Goal: Transaction & Acquisition: Subscribe to service/newsletter

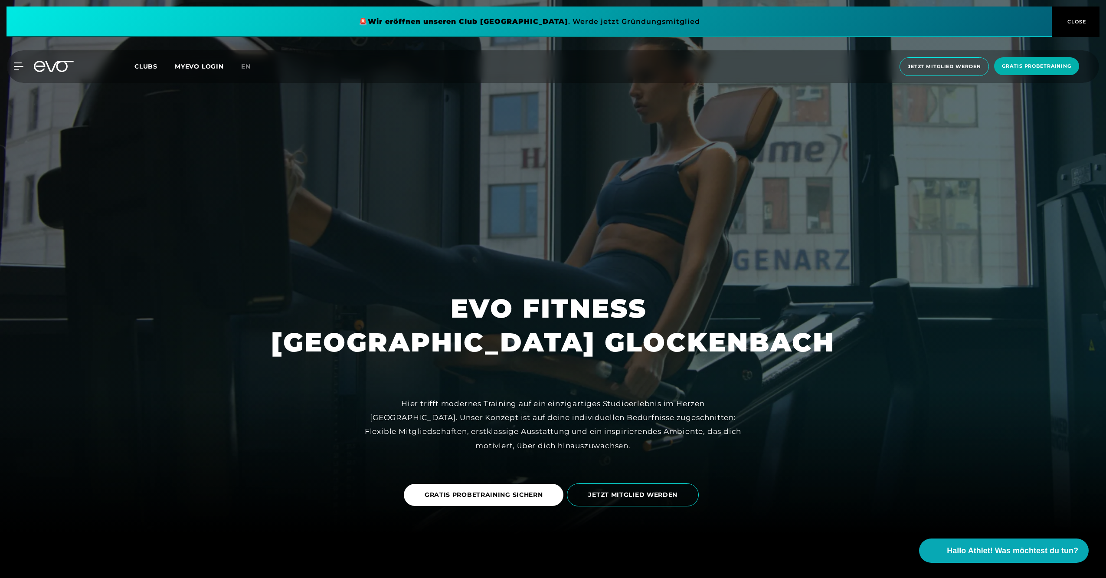
click at [1074, 20] on span "CLOSE" at bounding box center [1076, 22] width 21 height 8
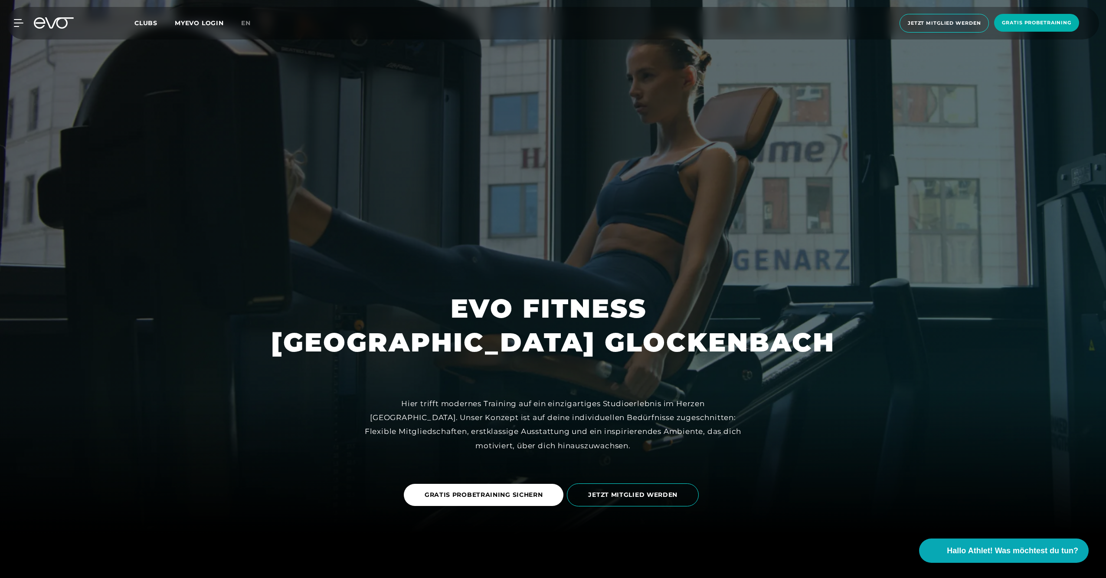
click at [17, 23] on icon at bounding box center [18, 23] width 9 height 7
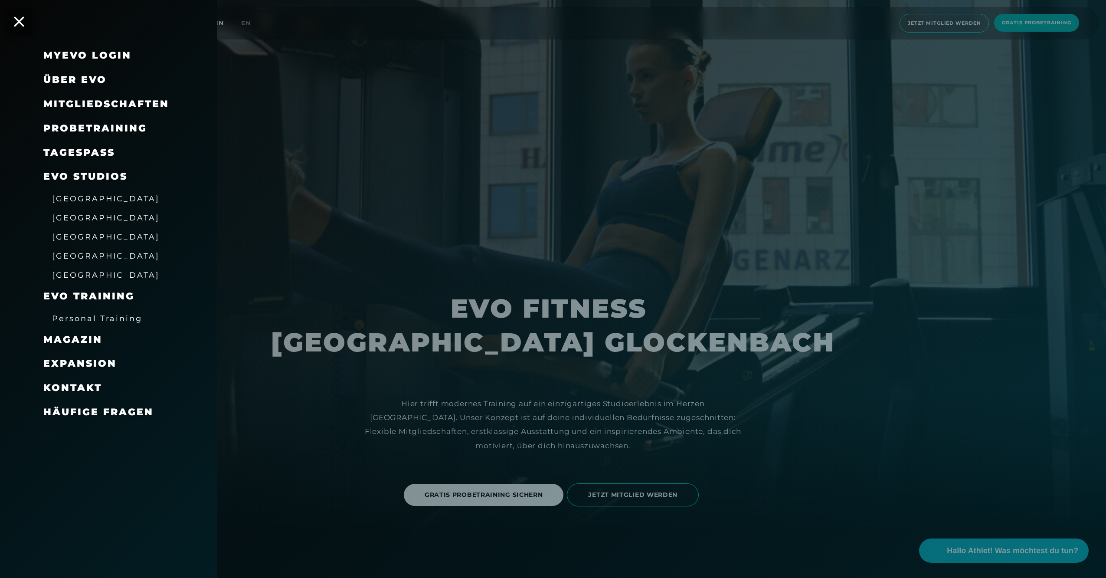
click at [78, 255] on span "[GEOGRAPHIC_DATA]" at bounding box center [106, 255] width 108 height 9
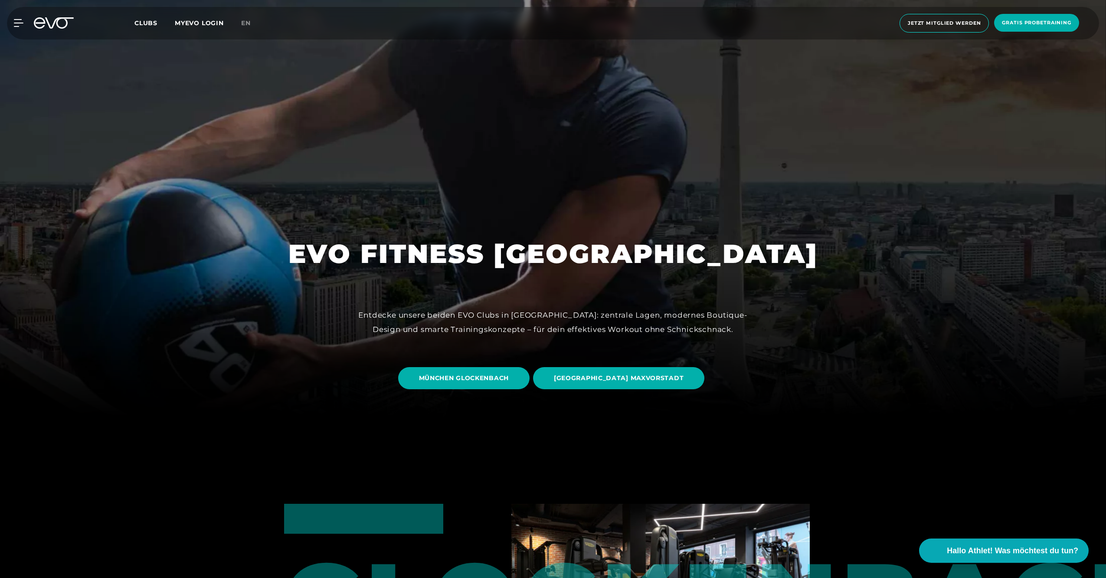
scroll to position [217, 0]
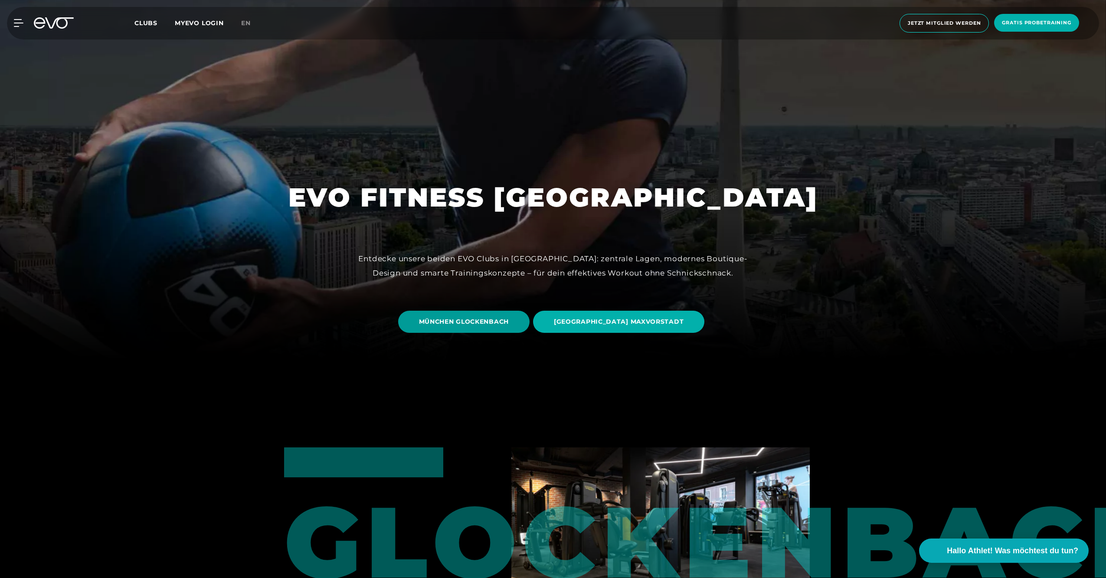
click at [484, 319] on span "MÜNCHEN GLOCKENBACH" at bounding box center [464, 321] width 90 height 9
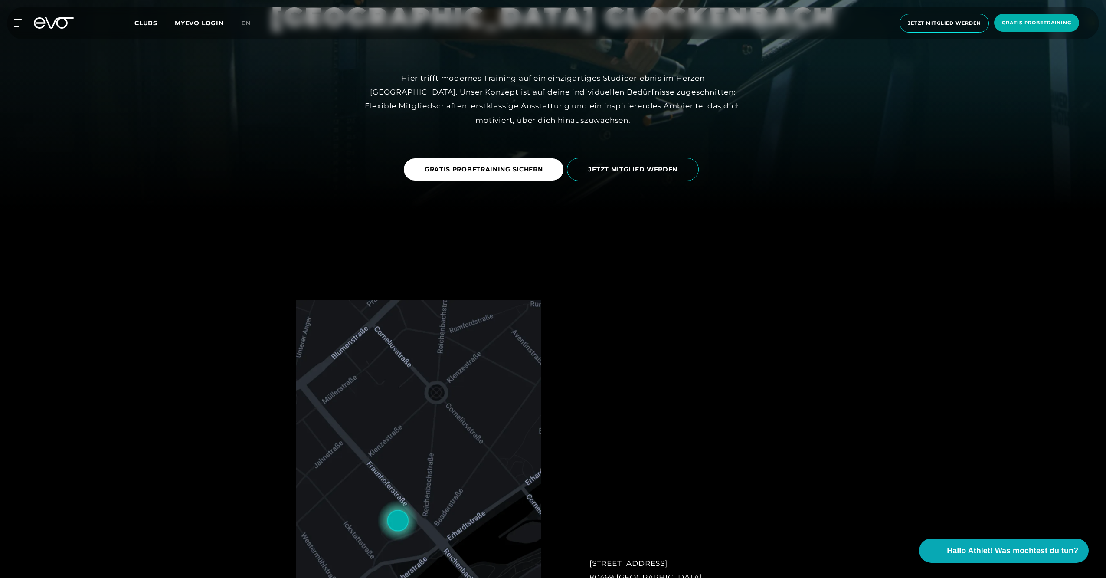
scroll to position [347, 0]
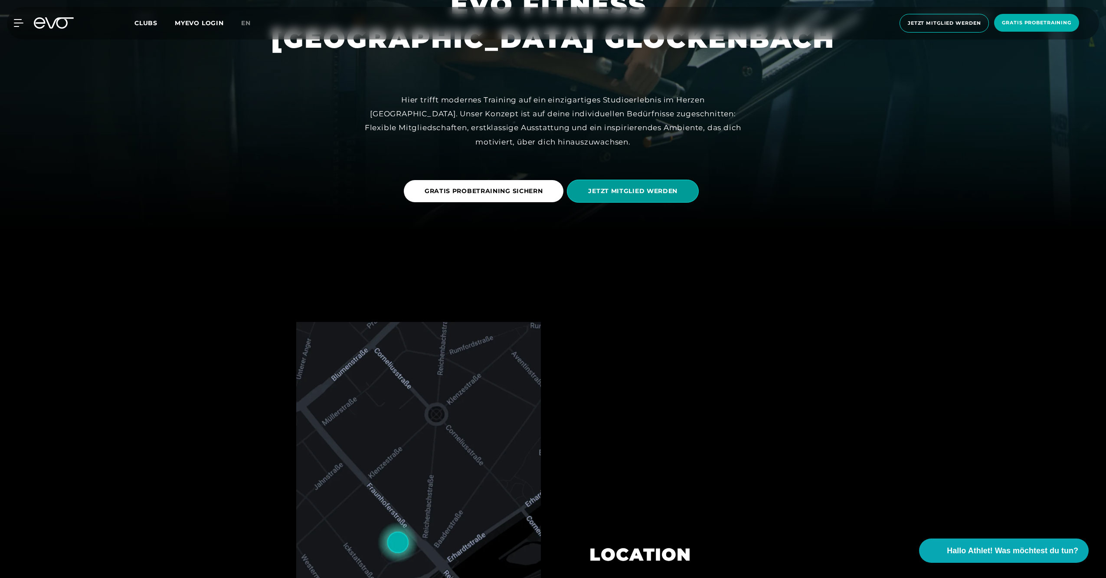
click at [653, 198] on span "JETZT MITGLIED WERDEN" at bounding box center [633, 191] width 132 height 23
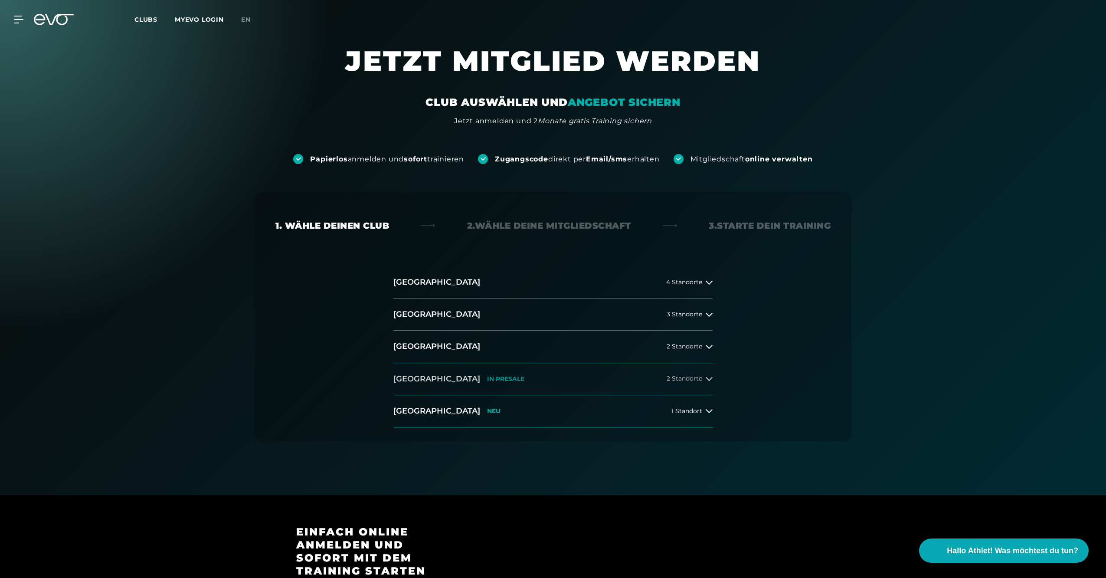
click at [697, 377] on span "2 Standorte" at bounding box center [685, 378] width 36 height 7
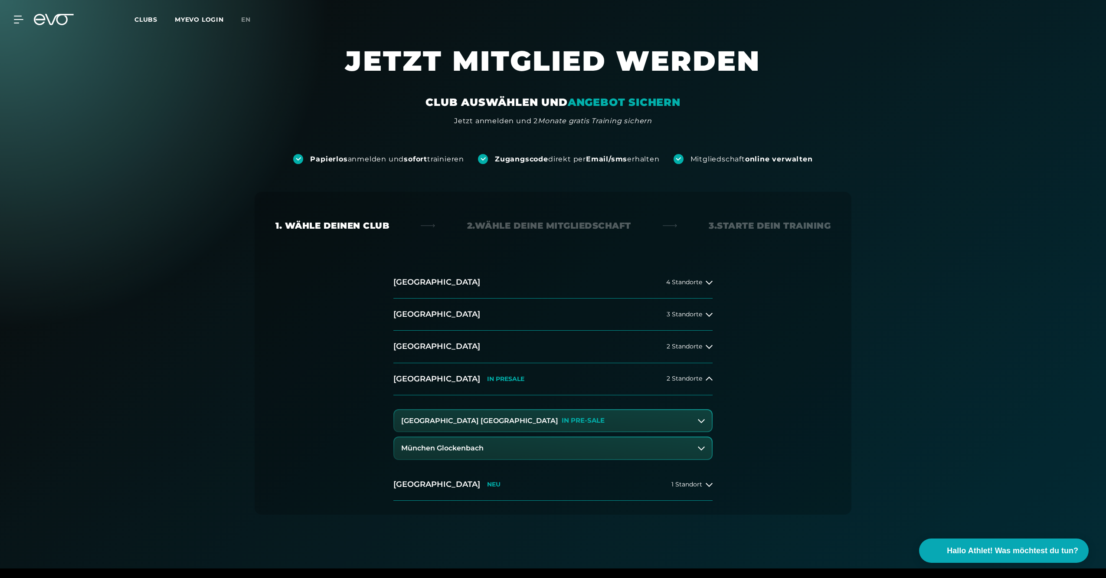
click at [575, 447] on button "München Glockenbach" at bounding box center [553, 448] width 318 height 22
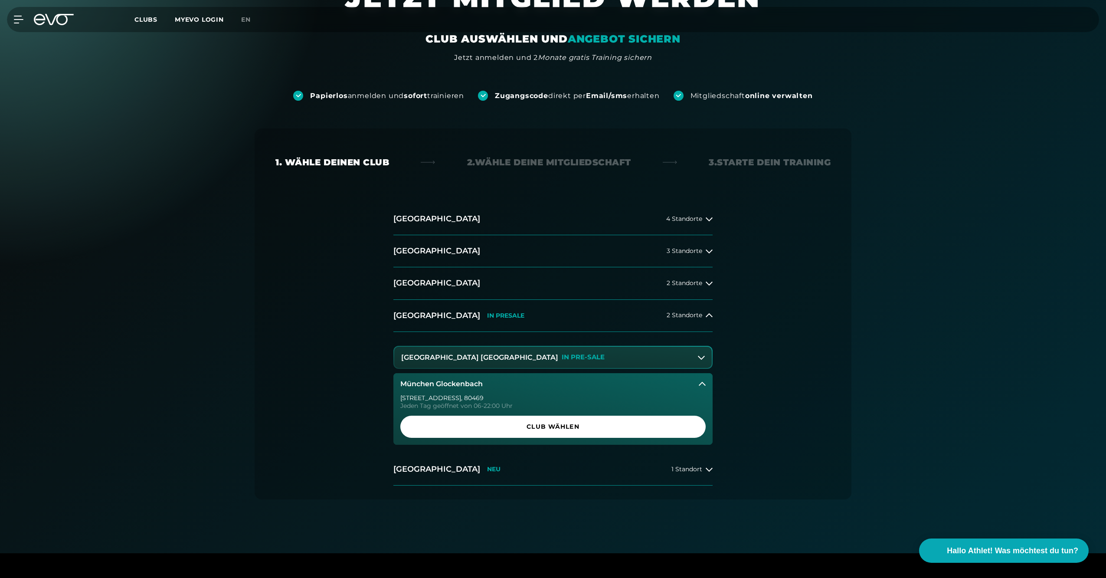
scroll to position [174, 0]
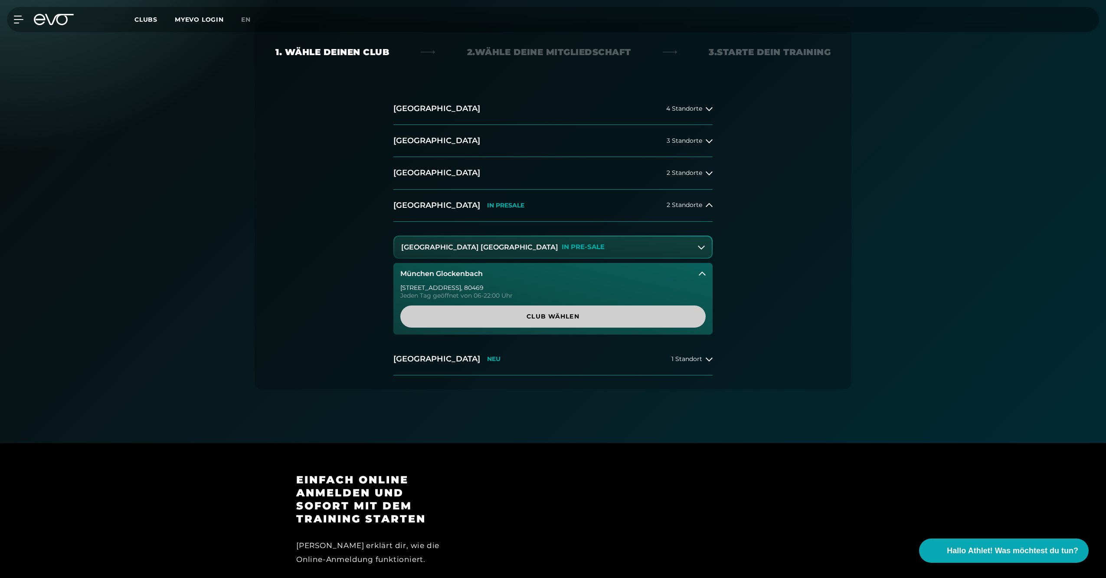
click at [531, 319] on span "Club wählen" at bounding box center [553, 316] width 264 height 9
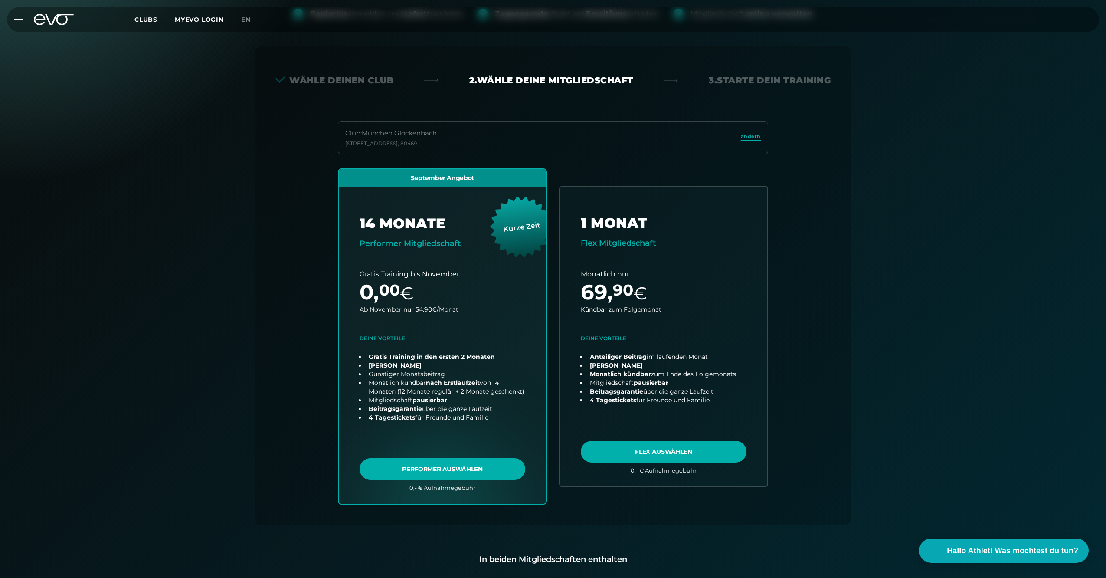
scroll to position [0, 0]
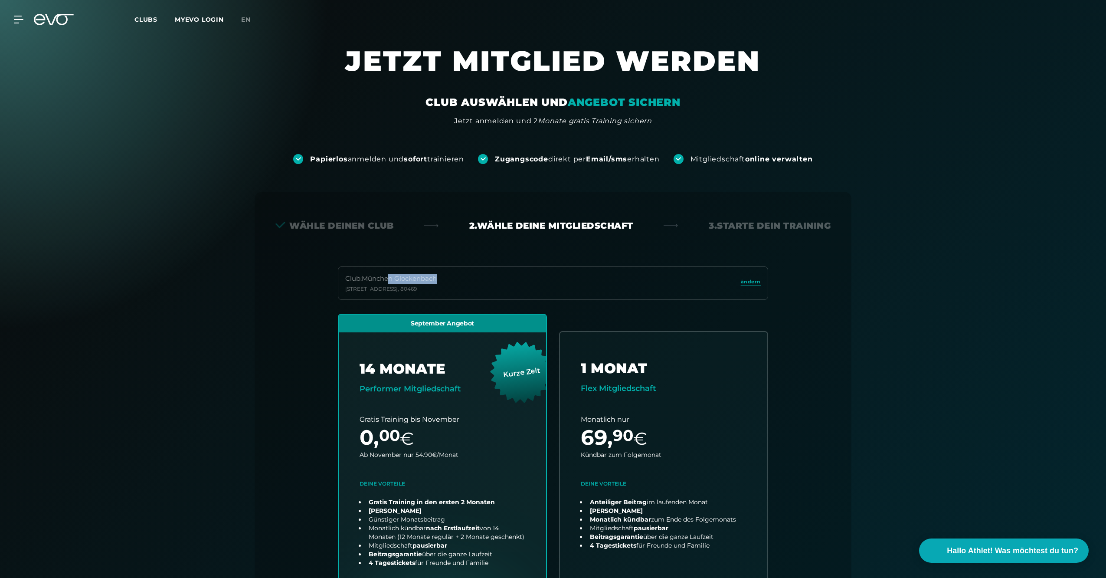
drag, startPoint x: 389, startPoint y: 279, endPoint x: 450, endPoint y: 277, distance: 61.7
click at [450, 277] on div "Club : München [STREET_ADDRESS]" at bounding box center [553, 282] width 430 height 33
drag, startPoint x: 450, startPoint y: 277, endPoint x: 440, endPoint y: 279, distance: 10.7
click at [453, 276] on div "Club : München [STREET_ADDRESS]" at bounding box center [553, 282] width 430 height 33
click at [391, 276] on div "Club : München Glockenbach" at bounding box center [391, 279] width 92 height 10
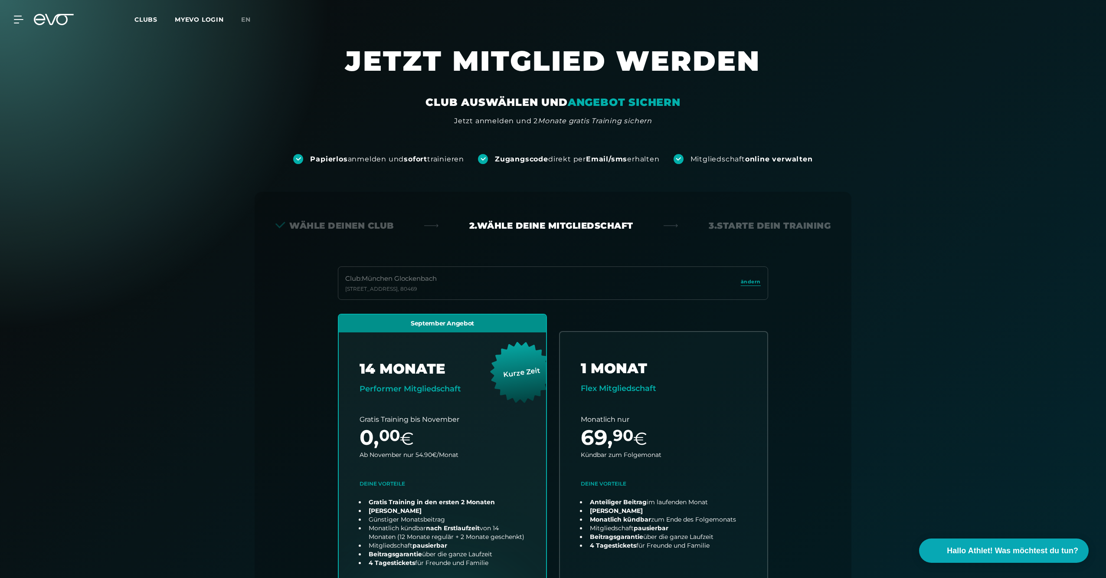
click at [381, 277] on div "Club : München Glockenbach" at bounding box center [391, 279] width 92 height 10
click at [381, 276] on div "Club : München Glockenbach" at bounding box center [391, 279] width 92 height 10
click at [382, 276] on div "Club : München Glockenbach" at bounding box center [391, 279] width 92 height 10
click at [137, 21] on span "Clubs" at bounding box center [146, 20] width 23 height 8
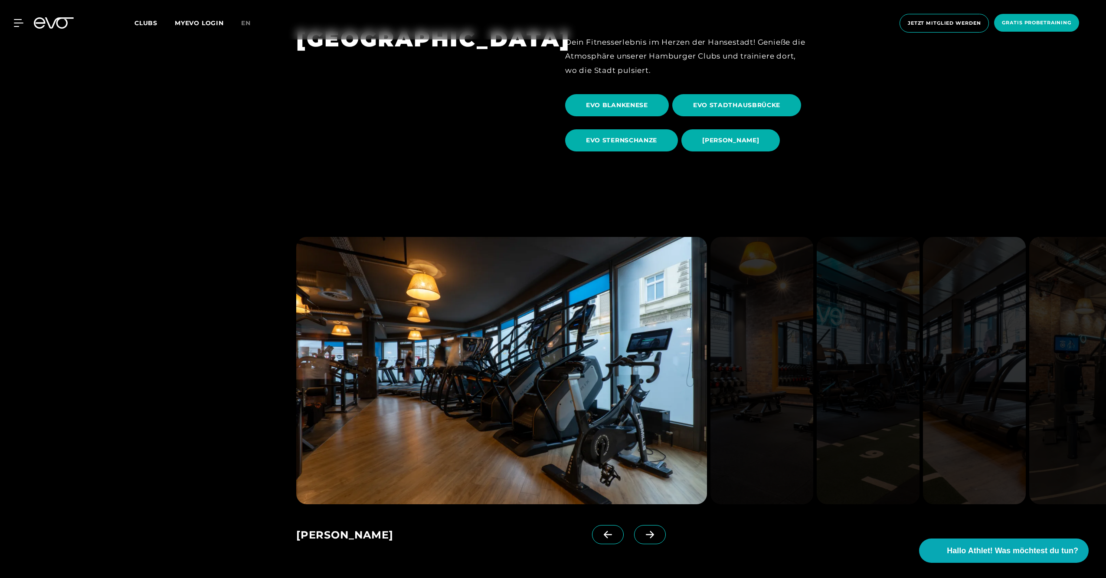
scroll to position [781, 0]
